Goal: Transaction & Acquisition: Purchase product/service

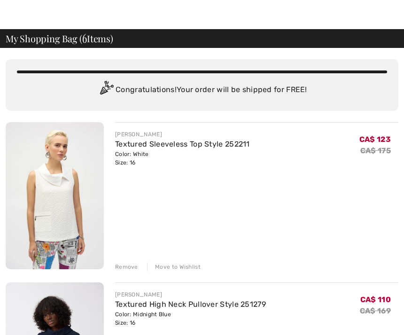
scroll to position [17, 0]
click at [125, 267] on div "Remove" at bounding box center [126, 266] width 23 height 8
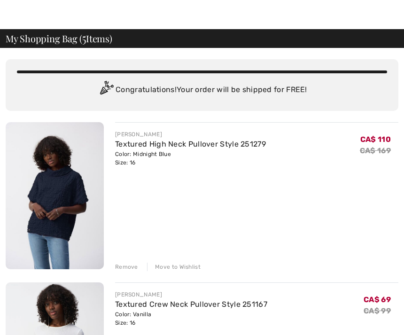
click at [128, 267] on div "Remove" at bounding box center [126, 266] width 23 height 8
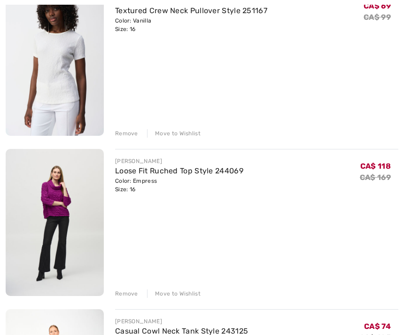
scroll to position [151, 0]
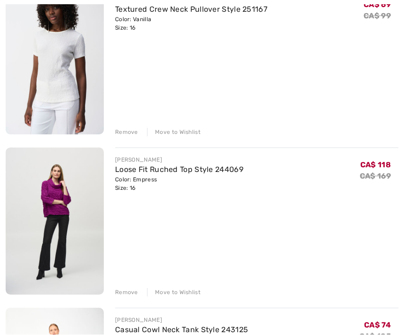
click at [128, 289] on div "Remove" at bounding box center [126, 292] width 23 height 8
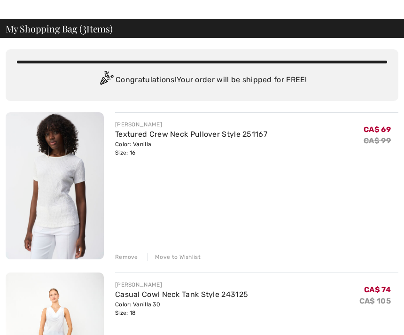
scroll to position [27, 0]
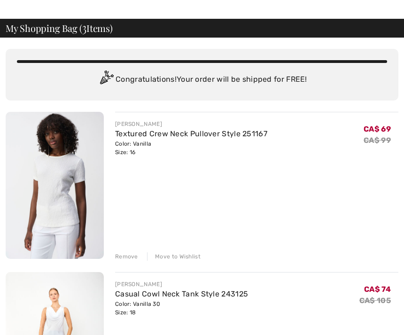
click at [130, 256] on div "Remove" at bounding box center [126, 256] width 23 height 8
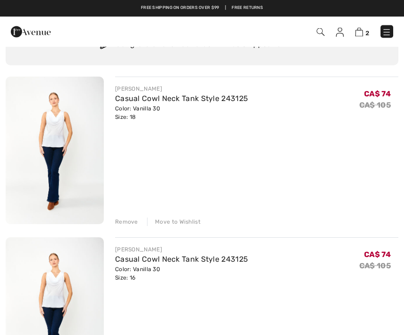
scroll to position [0, 0]
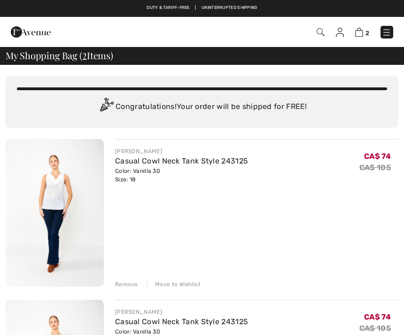
click at [389, 32] on img at bounding box center [385, 32] width 9 height 9
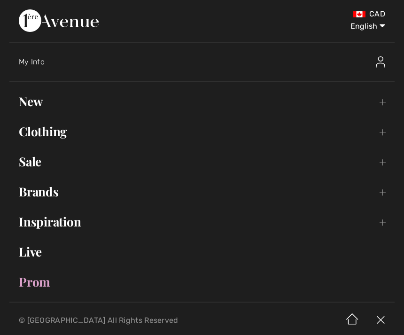
click at [36, 100] on link "New Toggle submenu" at bounding box center [201, 101] width 385 height 21
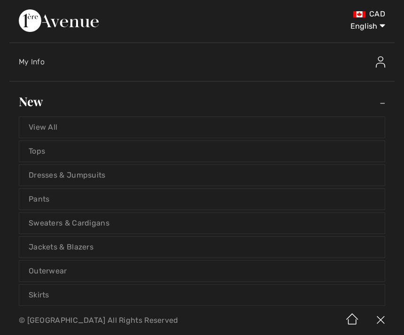
click at [136, 248] on link "Jackets & Blazers" at bounding box center [201, 246] width 365 height 21
click at [81, 243] on link "Jackets & Blazers" at bounding box center [201, 246] width 365 height 21
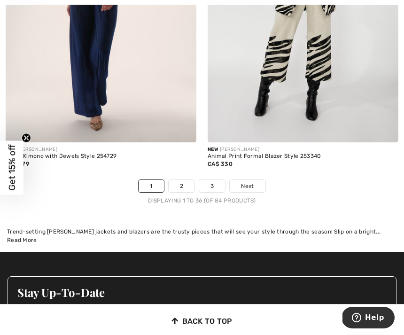
scroll to position [5919, 0]
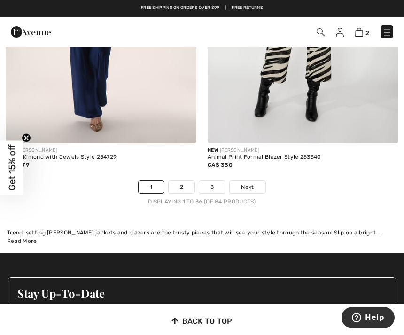
click at [183, 181] on link "2" at bounding box center [181, 187] width 26 height 12
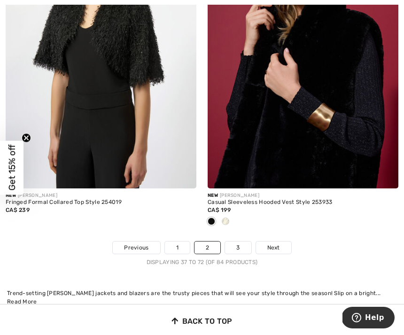
scroll to position [5892, 0]
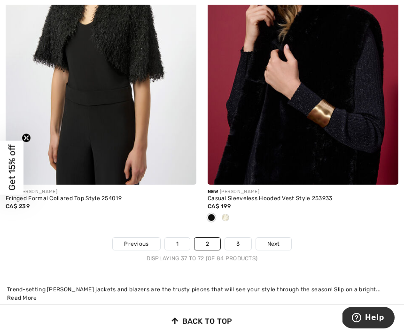
click at [239, 237] on link "3" at bounding box center [238, 243] width 26 height 12
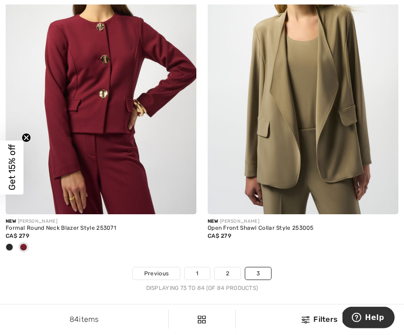
scroll to position [1825, 0]
click at [201, 328] on span at bounding box center [201, 319] width 19 height 19
